Goal: Check status: Check status

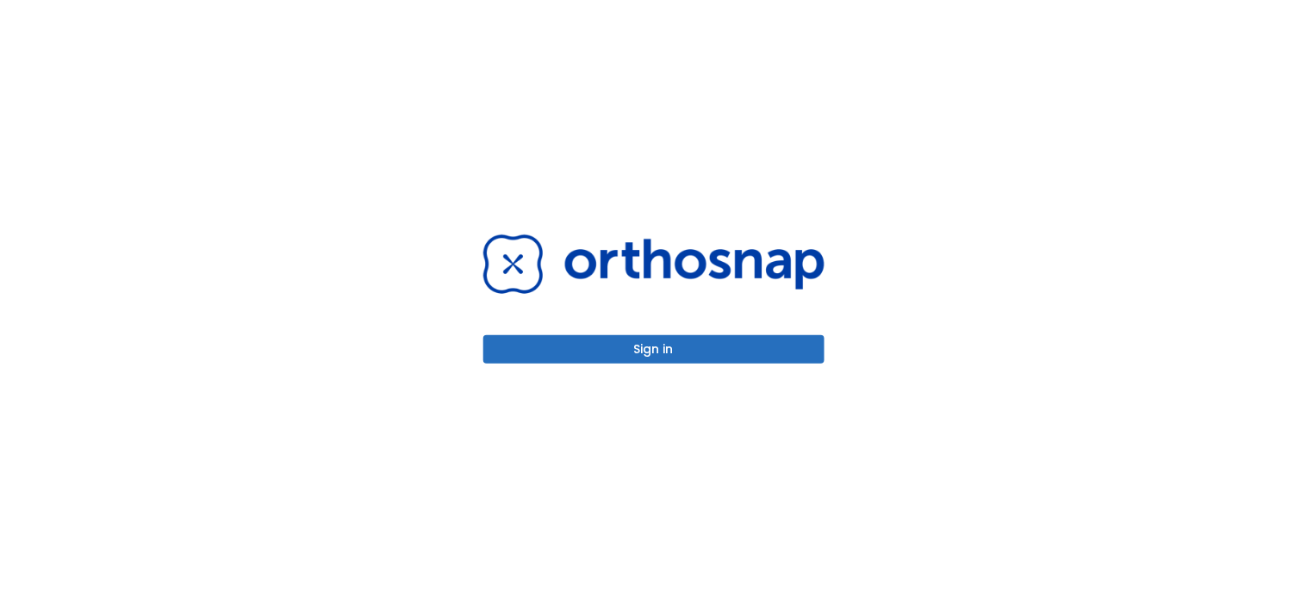
click at [570, 339] on button "Sign in" at bounding box center [653, 349] width 341 height 28
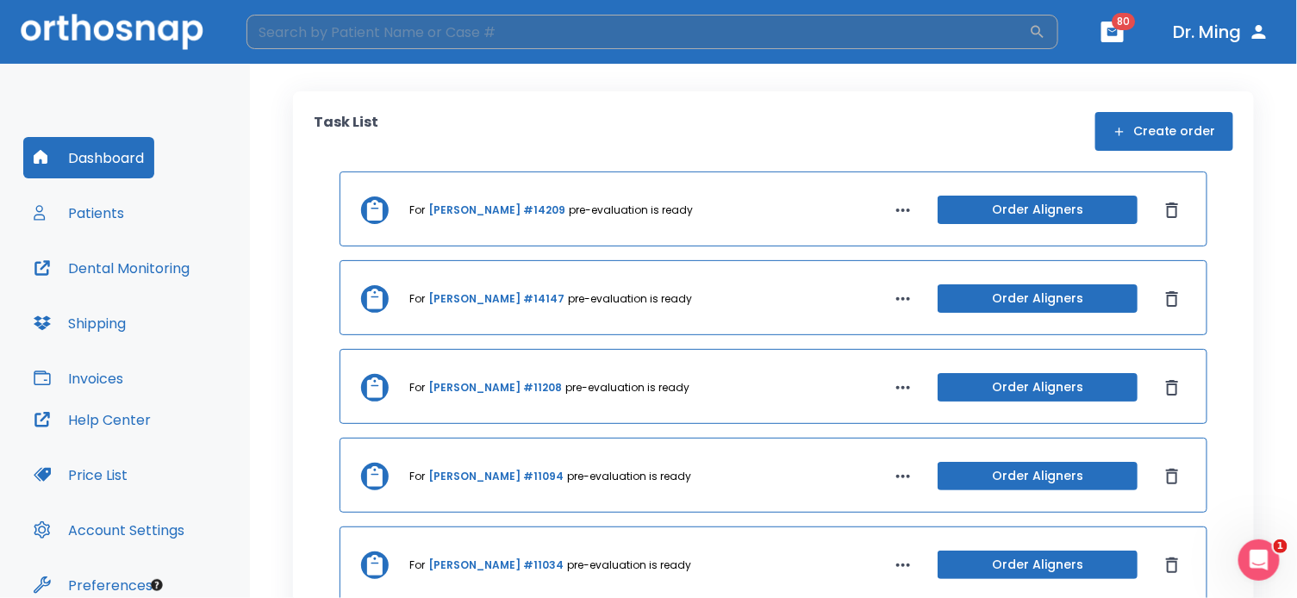
click at [608, 26] on input "search" at bounding box center [637, 32] width 782 height 34
type input "jolina"
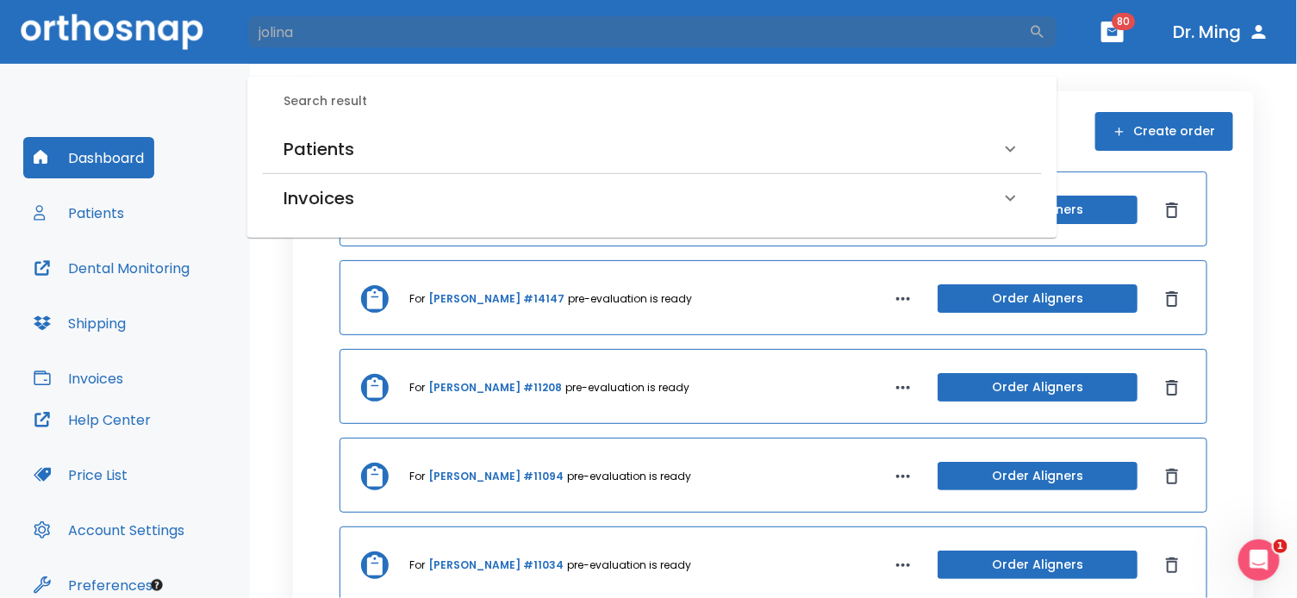
click at [309, 145] on h6 "Patients" at bounding box center [319, 149] width 71 height 28
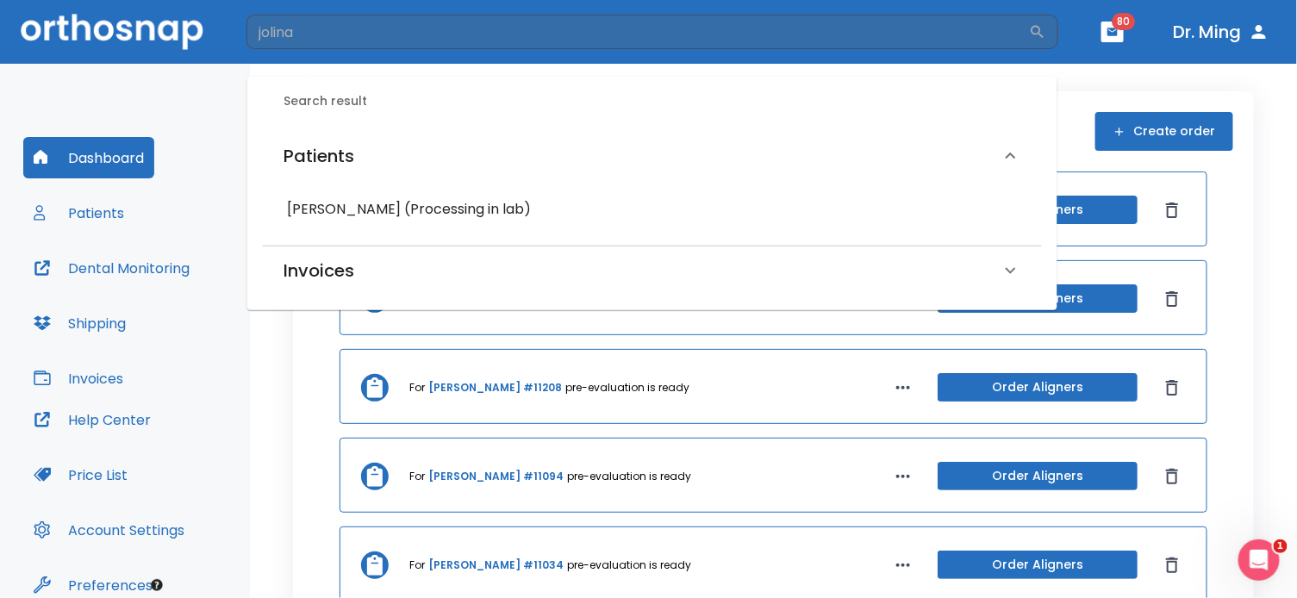
click at [331, 197] on h6 "[PERSON_NAME] (Processing in lab)" at bounding box center [652, 209] width 731 height 24
